Goal: Task Accomplishment & Management: Manage account settings

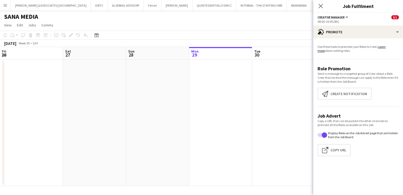
scroll to position [0, 126]
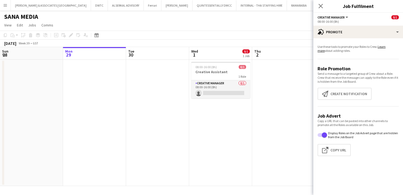
click at [231, 18] on div "SANA MEDIA" at bounding box center [201, 16] width 403 height 10
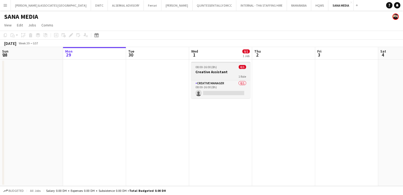
click at [210, 66] on span "08:00-16:00 (8h)" at bounding box center [205, 67] width 21 height 4
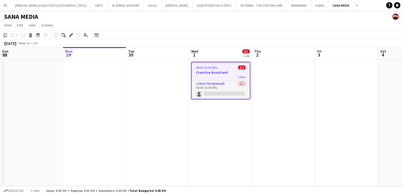
click at [5, 35] on icon "Copy" at bounding box center [5, 35] width 4 height 4
click at [10, 23] on span "View" at bounding box center [7, 25] width 7 height 5
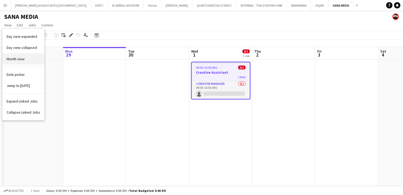
click at [22, 58] on span "Month view" at bounding box center [16, 58] width 18 height 5
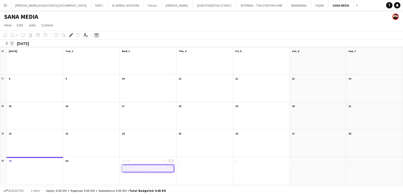
click at [11, 42] on app-icon "arrow-right" at bounding box center [12, 43] width 3 height 3
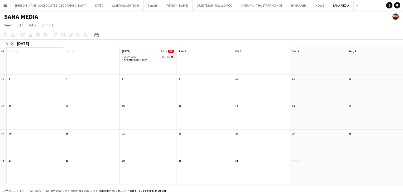
click at [11, 42] on app-icon "arrow-right" at bounding box center [12, 43] width 3 height 3
click at [317, 51] on app-month-view-date-header "[DATE]" at bounding box center [318, 50] width 56 height 7
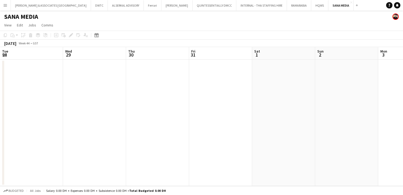
scroll to position [0, 182]
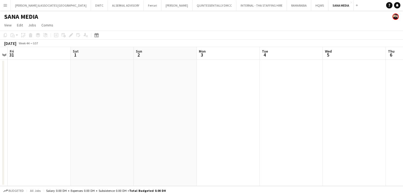
click at [102, 55] on app-board-header-date "Sat 1" at bounding box center [102, 53] width 63 height 13
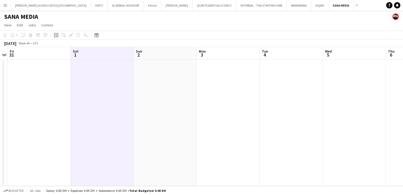
scroll to position [0, 181]
drag, startPoint x: 108, startPoint y: 61, endPoint x: 104, endPoint y: 63, distance: 4.9
click at [104, 63] on app-date-cell at bounding box center [102, 123] width 63 height 126
click at [12, 35] on icon "Paste" at bounding box center [13, 35] width 4 height 4
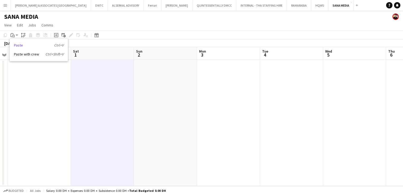
click at [26, 47] on link "Paste Ctrl+V" at bounding box center [39, 45] width 50 height 5
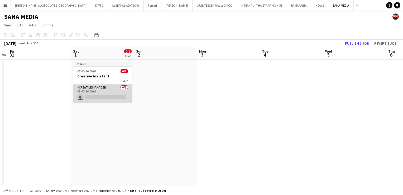
click at [105, 87] on app-card-role "Creative Manager 0/1 08:00-16:00 (8h) single-neutral-actions" at bounding box center [102, 93] width 59 height 18
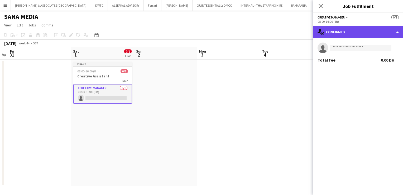
click at [338, 33] on div "single-neutral-actions-check-2 Confirmed" at bounding box center [358, 32] width 90 height 13
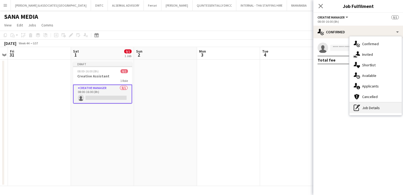
click at [376, 107] on div "pen-write Job Details" at bounding box center [376, 107] width 52 height 11
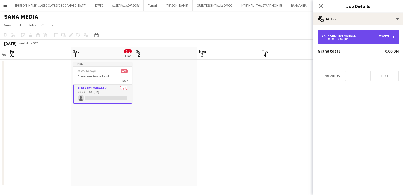
click at [344, 34] on div "Creative Manager" at bounding box center [343, 36] width 31 height 4
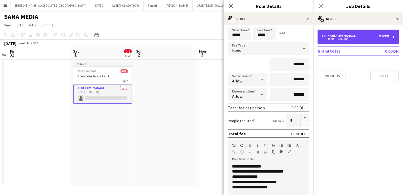
scroll to position [53, 0]
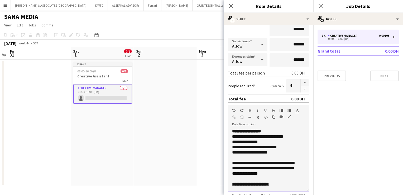
click at [266, 146] on div "**********" at bounding box center [264, 146] width 65 height 5
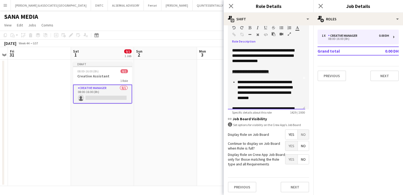
scroll to position [0, 0]
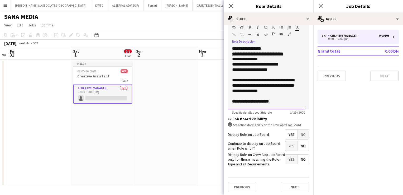
click at [276, 72] on div at bounding box center [266, 74] width 69 height 5
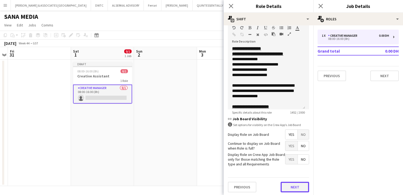
click at [284, 184] on button "Next" at bounding box center [295, 187] width 28 height 11
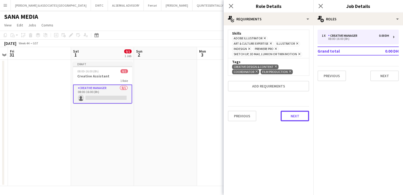
click at [287, 120] on div "Previous Next" at bounding box center [268, 115] width 81 height 19
click at [295, 116] on button "Next" at bounding box center [295, 116] width 28 height 11
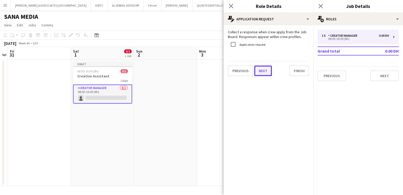
click at [263, 68] on button "Next" at bounding box center [263, 70] width 18 height 11
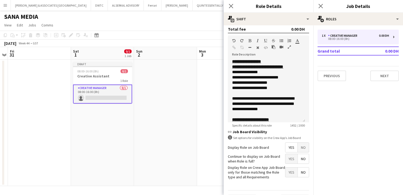
scroll to position [135, 0]
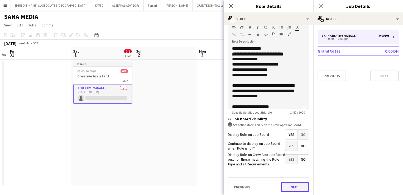
click at [299, 187] on button "Next" at bounding box center [295, 187] width 28 height 11
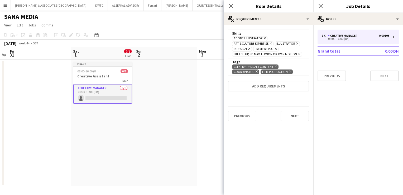
scroll to position [0, 0]
click at [295, 119] on button "Next" at bounding box center [295, 116] width 28 height 11
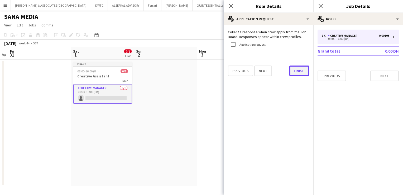
click at [298, 66] on button "Finish" at bounding box center [299, 70] width 20 height 11
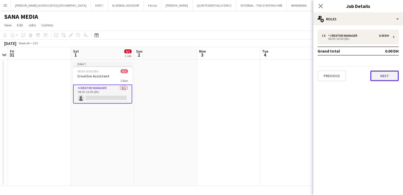
click at [387, 77] on button "Next" at bounding box center [384, 75] width 28 height 11
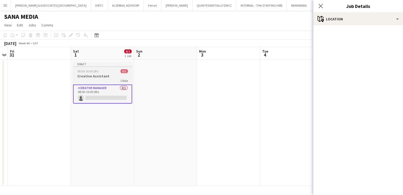
click at [112, 72] on div "08:00-16:00 (8h) 0/1" at bounding box center [102, 71] width 59 height 4
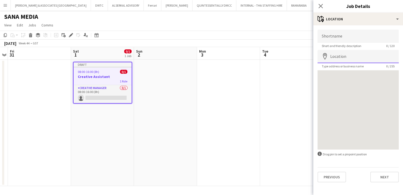
click at [373, 55] on input "Location" at bounding box center [358, 56] width 81 height 13
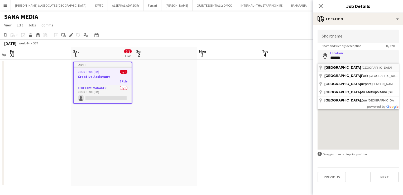
type input "**********"
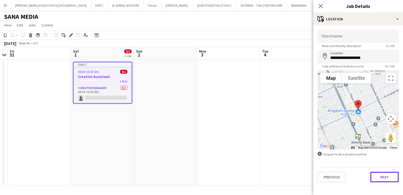
click at [390, 176] on button "Next" at bounding box center [384, 176] width 28 height 11
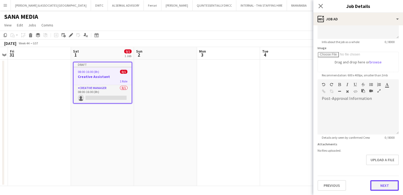
scroll to position [65, 0]
click at [376, 167] on form "**********" at bounding box center [358, 77] width 90 height 227
click at [375, 187] on button "Next" at bounding box center [384, 186] width 28 height 11
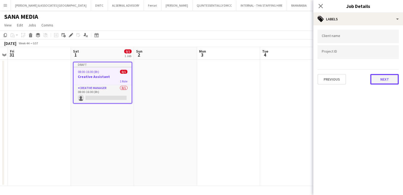
click at [378, 83] on button "Next" at bounding box center [384, 79] width 28 height 11
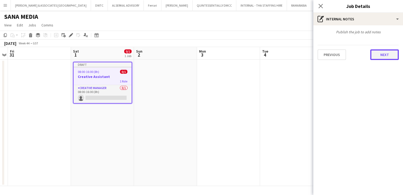
click at [389, 55] on button "Next" at bounding box center [384, 54] width 28 height 11
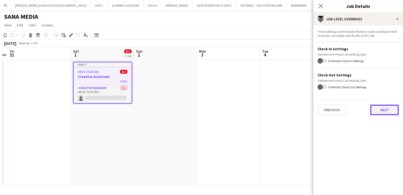
click at [379, 107] on button "Next" at bounding box center [384, 109] width 28 height 11
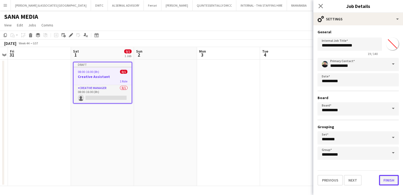
click at [395, 179] on button "Finish" at bounding box center [389, 180] width 20 height 11
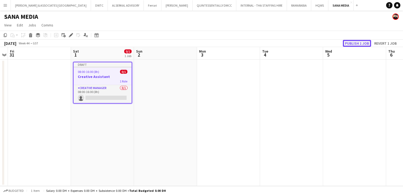
click at [354, 40] on button "Publish 1 job" at bounding box center [357, 43] width 28 height 7
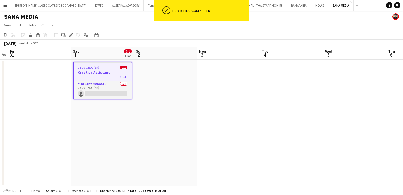
click at [111, 80] on app-job-card "08:00-16:00 (8h) 0/1 Creative Assistant 1 Role Creative Manager 0/1 08:00-16:00…" at bounding box center [102, 80] width 59 height 37
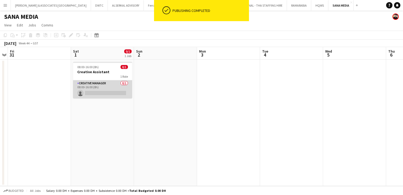
click at [91, 85] on app-card-role "Creative Manager 0/1 08:00-16:00 (8h) single-neutral-actions" at bounding box center [102, 89] width 59 height 18
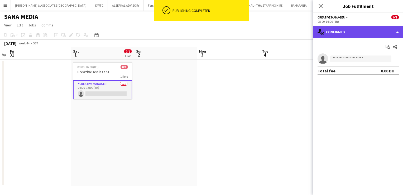
click at [350, 29] on div "single-neutral-actions-check-2 Confirmed" at bounding box center [358, 32] width 90 height 13
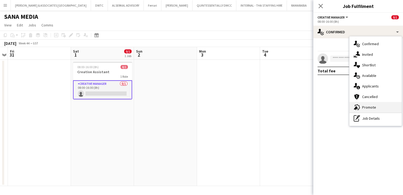
click at [378, 105] on div "advertising-megaphone Promote" at bounding box center [376, 107] width 52 height 11
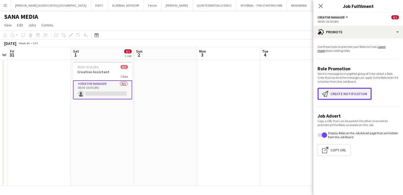
click at [359, 98] on button "Create notification Create notification" at bounding box center [345, 94] width 54 height 12
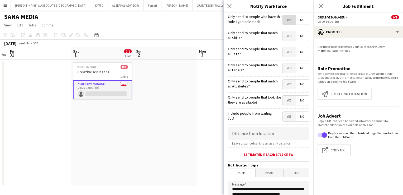
click at [284, 18] on span "Yes" at bounding box center [289, 19] width 13 height 9
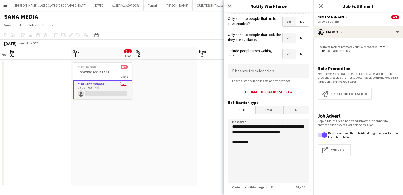
scroll to position [79, 0]
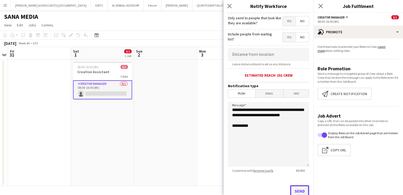
click at [296, 187] on button "Send" at bounding box center [299, 191] width 19 height 12
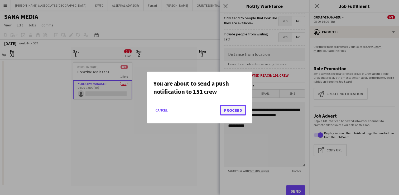
click at [235, 106] on button "Proceed" at bounding box center [233, 110] width 26 height 11
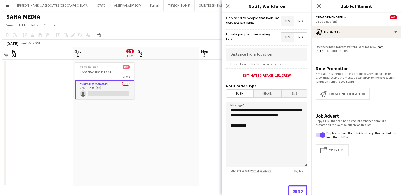
scroll to position [81, 0]
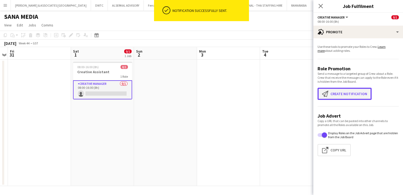
click at [351, 95] on button "Create notification Create notification" at bounding box center [345, 94] width 54 height 12
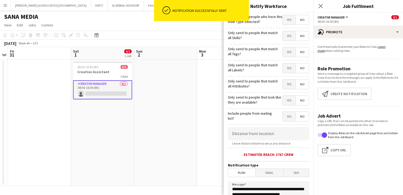
click at [264, 173] on span "Email" at bounding box center [270, 173] width 28 height 8
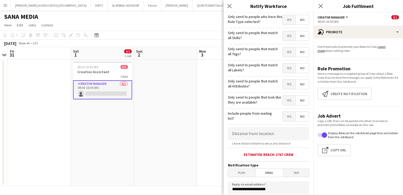
click at [287, 20] on span "Yes" at bounding box center [289, 19] width 13 height 9
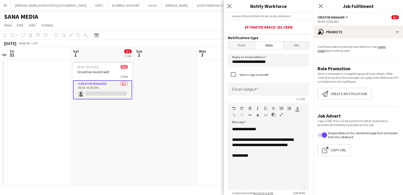
scroll to position [132, 0]
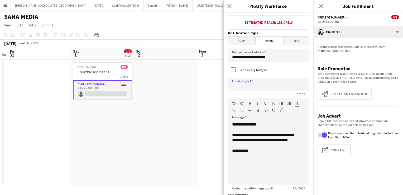
click at [263, 87] on input at bounding box center [268, 84] width 81 height 13
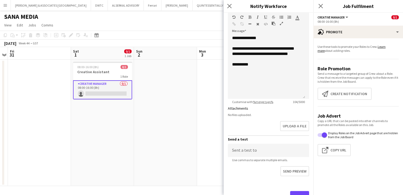
scroll to position [239, 0]
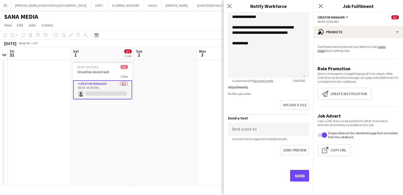
type input "**********"
click at [297, 176] on button "Send" at bounding box center [299, 176] width 19 height 12
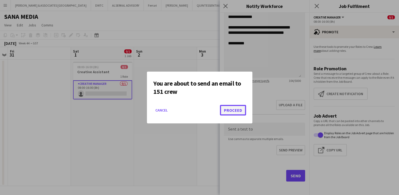
click at [239, 111] on button "Proceed" at bounding box center [233, 110] width 26 height 11
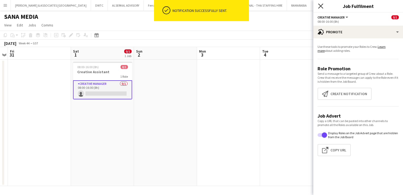
click at [321, 6] on icon at bounding box center [320, 5] width 5 height 5
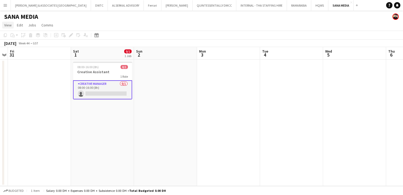
click at [7, 26] on span "View" at bounding box center [7, 25] width 7 height 5
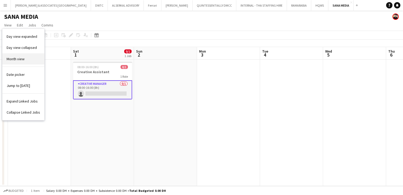
click at [23, 62] on link "Month view" at bounding box center [23, 58] width 42 height 11
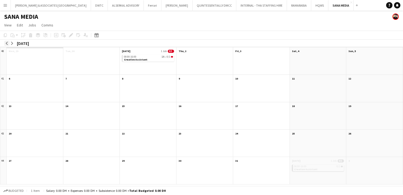
click at [6, 42] on app-icon "arrow-left" at bounding box center [6, 43] width 3 height 3
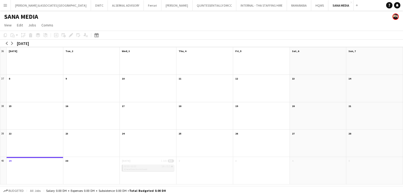
click at [152, 167] on div "08:00-16:00 1A • 0/1" at bounding box center [148, 166] width 49 height 3
click at [150, 160] on app-month-view-date-header "[DATE] 1 Job 0/1" at bounding box center [148, 160] width 56 height 7
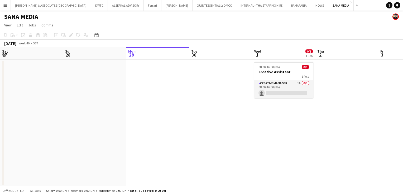
scroll to position [0, 182]
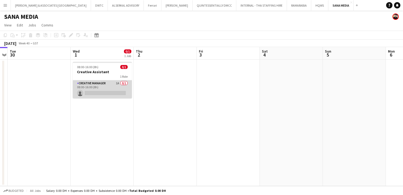
click at [100, 83] on app-card-role "Creative Manager 1A 0/1 08:00-16:00 (8h) single-neutral-actions" at bounding box center [102, 89] width 59 height 18
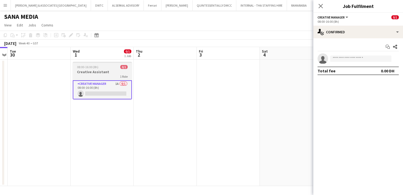
click at [101, 70] on h3 "Creative Assistant" at bounding box center [102, 71] width 59 height 5
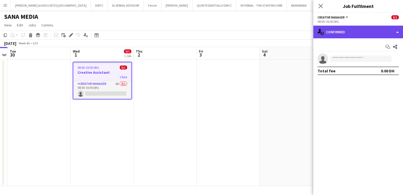
click at [385, 32] on div "single-neutral-actions-check-2 Confirmed" at bounding box center [358, 32] width 90 height 13
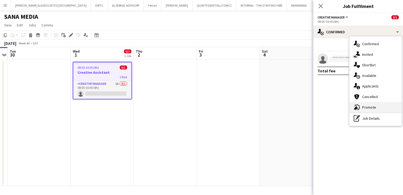
click at [384, 104] on div "advertising-megaphone Promote" at bounding box center [376, 107] width 52 height 11
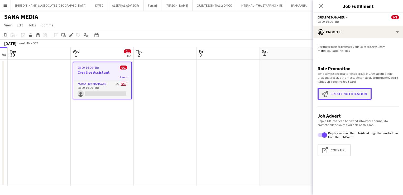
click at [351, 94] on button "Create notification Create notification" at bounding box center [345, 94] width 54 height 12
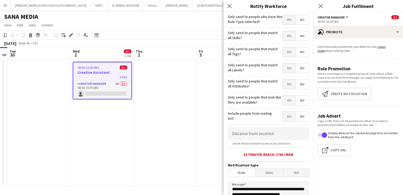
click at [276, 170] on span "Email" at bounding box center [270, 173] width 28 height 8
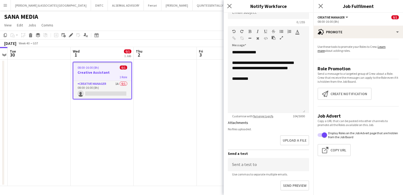
scroll to position [211, 0]
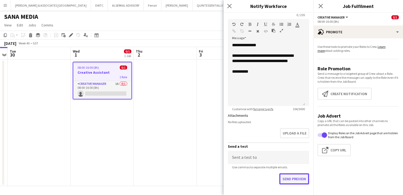
click at [296, 177] on button "Send preview" at bounding box center [294, 178] width 30 height 11
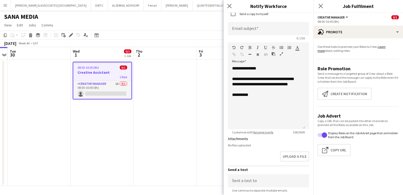
scroll to position [135, 0]
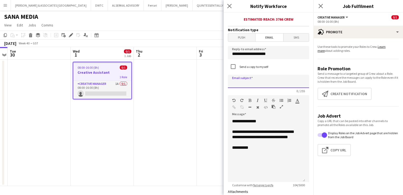
click at [269, 81] on input at bounding box center [268, 81] width 81 height 13
type input "**********"
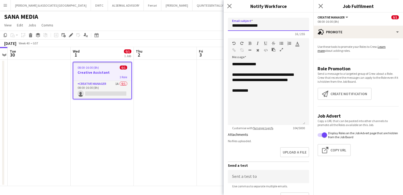
scroll to position [239, 0]
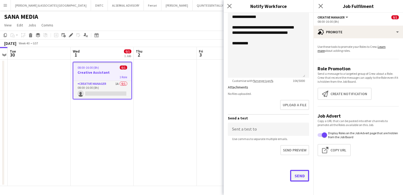
click at [300, 177] on button "Send" at bounding box center [299, 176] width 19 height 12
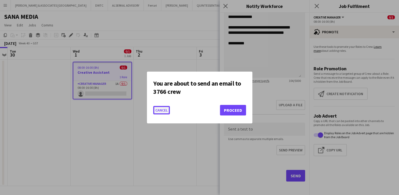
click at [159, 108] on button "Cancel" at bounding box center [161, 110] width 17 height 8
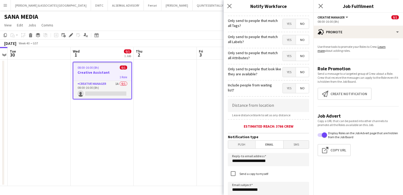
scroll to position [0, 0]
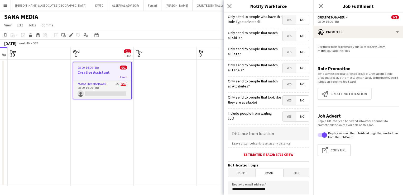
click at [283, 15] on span "Yes" at bounding box center [289, 19] width 13 height 9
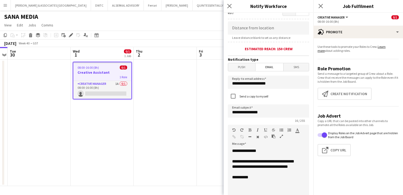
scroll to position [53, 0]
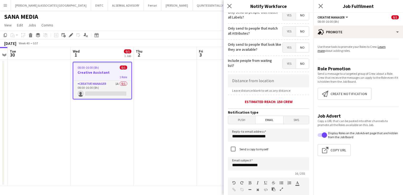
click at [285, 65] on span "Yes" at bounding box center [289, 63] width 13 height 9
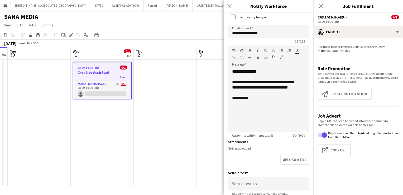
scroll to position [239, 0]
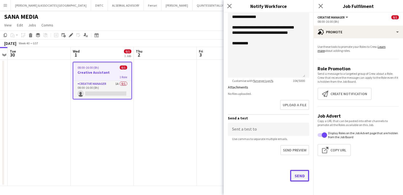
click at [291, 171] on button "Send" at bounding box center [299, 176] width 19 height 12
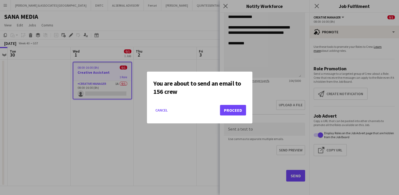
click at [244, 115] on mat-dialog-actions "Cancel Proceed" at bounding box center [199, 112] width 93 height 22
click at [242, 111] on button "Proceed" at bounding box center [233, 110] width 26 height 11
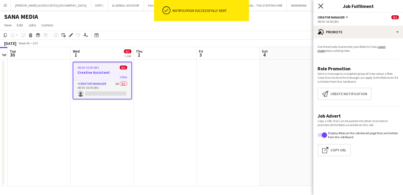
click at [319, 6] on icon "Close pop-in" at bounding box center [320, 5] width 5 height 5
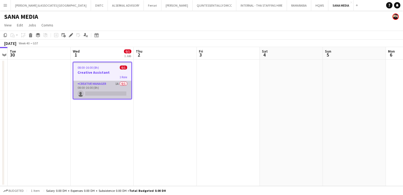
click at [90, 85] on app-card-role "Creative Manager 1A 0/1 08:00-16:00 (8h) single-neutral-actions" at bounding box center [102, 90] width 58 height 18
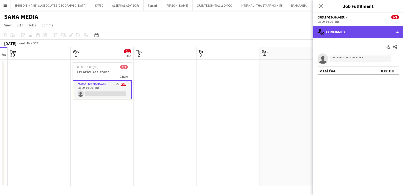
click at [380, 31] on div "single-neutral-actions-check-2 Confirmed" at bounding box center [358, 32] width 90 height 13
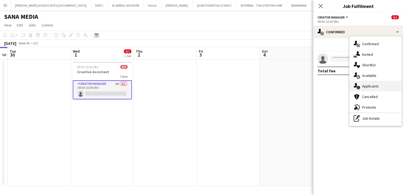
click at [375, 87] on span "Applicants" at bounding box center [370, 86] width 17 height 5
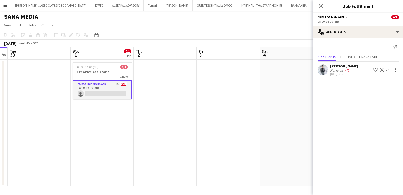
click at [342, 68] on div "[PERSON_NAME]" at bounding box center [344, 66] width 28 height 5
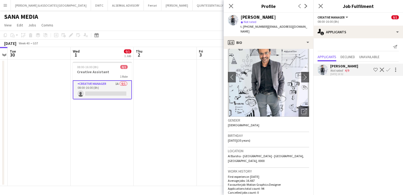
scroll to position [0, 0]
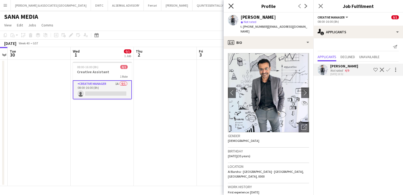
click at [231, 5] on icon "Close pop-in" at bounding box center [230, 5] width 5 height 5
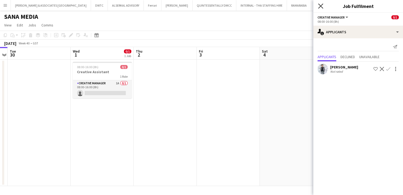
click at [322, 4] on icon at bounding box center [320, 5] width 5 height 5
